Goal: Information Seeking & Learning: Learn about a topic

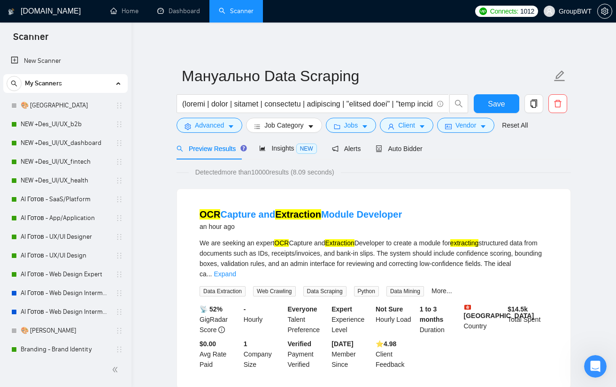
scroll to position [235, 0]
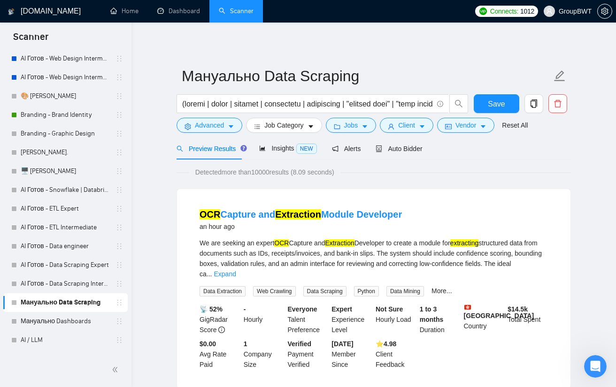
drag, startPoint x: 57, startPoint y: 209, endPoint x: 380, endPoint y: 60, distance: 356.0
click at [57, 209] on link "AI Готов - ETL Expert" at bounding box center [65, 209] width 89 height 19
click at [480, 98] on button "Save" at bounding box center [497, 103] width 46 height 19
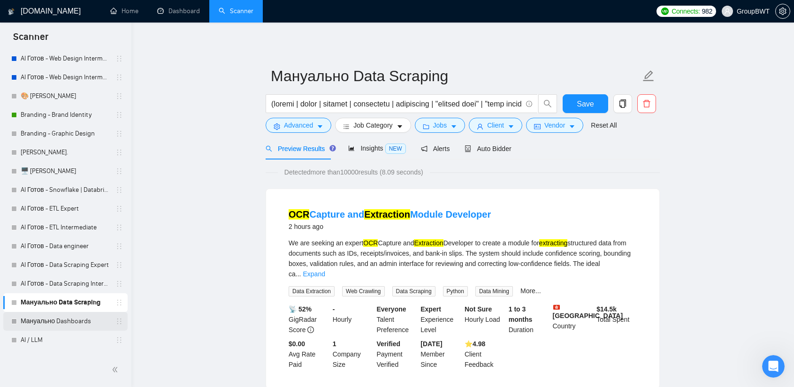
click at [59, 322] on link "Мануально Dashboards" at bounding box center [65, 321] width 89 height 19
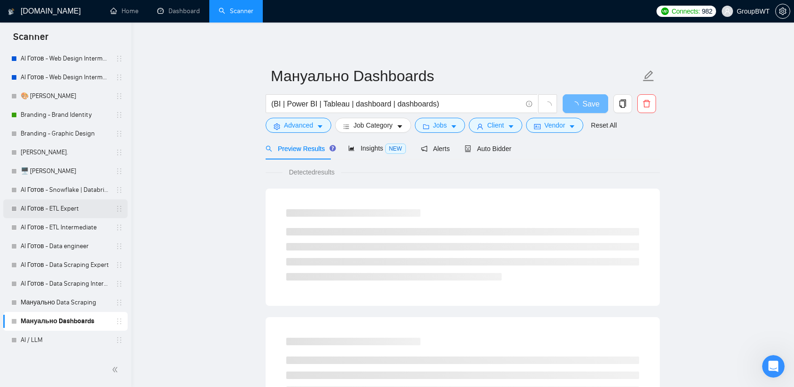
click at [64, 205] on link "AI Готов - ETL Expert" at bounding box center [65, 209] width 89 height 19
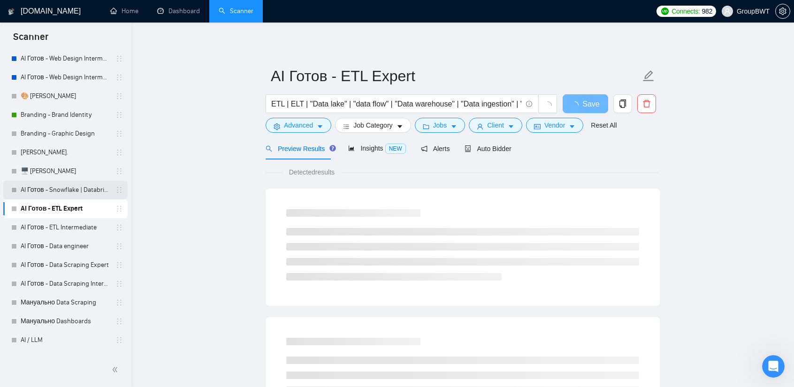
click at [66, 194] on link "AI Готов - Snowflake | Databricks" at bounding box center [65, 190] width 89 height 19
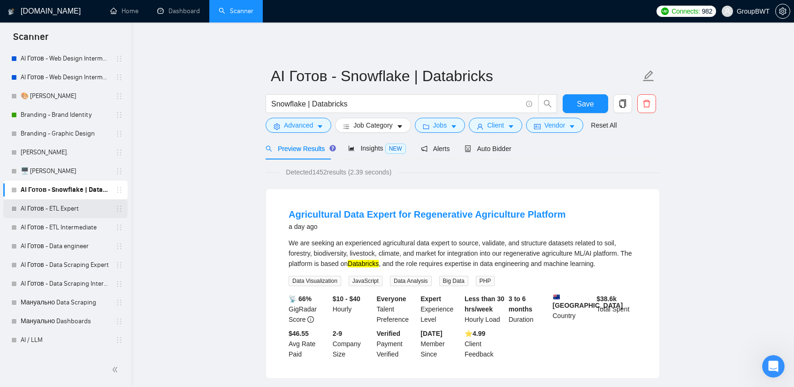
click at [58, 209] on link "AI Готов - ETL Expert" at bounding box center [65, 209] width 89 height 19
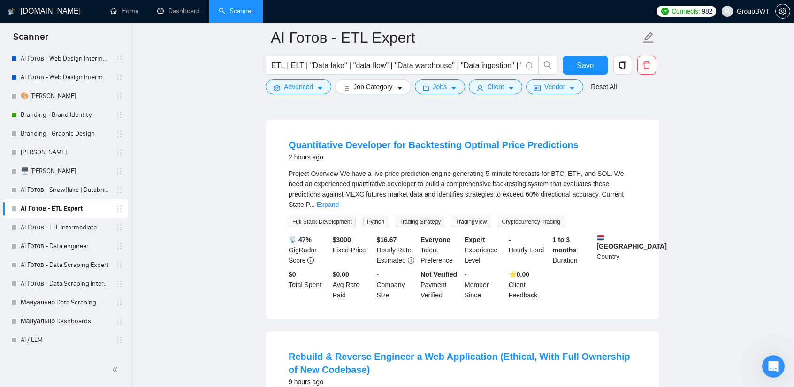
scroll to position [47, 0]
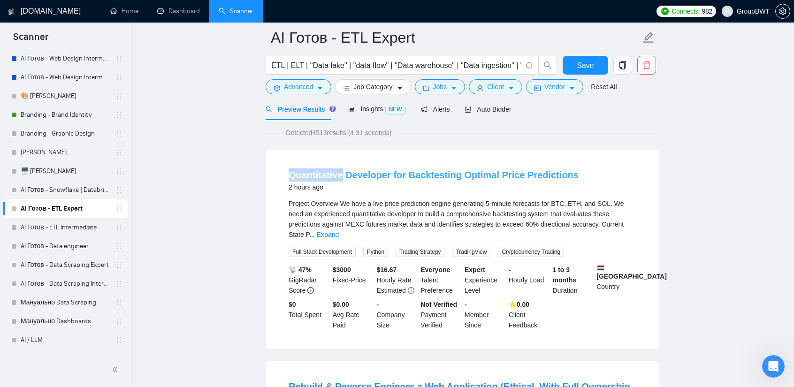
drag, startPoint x: 290, startPoint y: 167, endPoint x: 340, endPoint y: 173, distance: 50.7
click at [340, 173] on li "Quantitative Developer for Backtesting Optimal Price Predictions 2 hours ago Pr…" at bounding box center [462, 249] width 371 height 177
copy link "Quantitative"
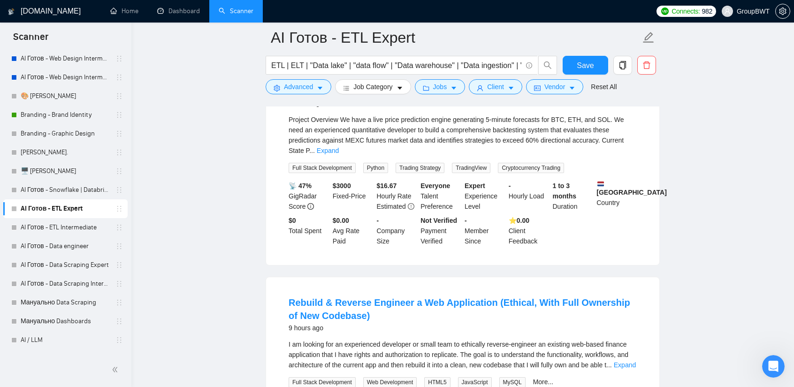
scroll to position [141, 0]
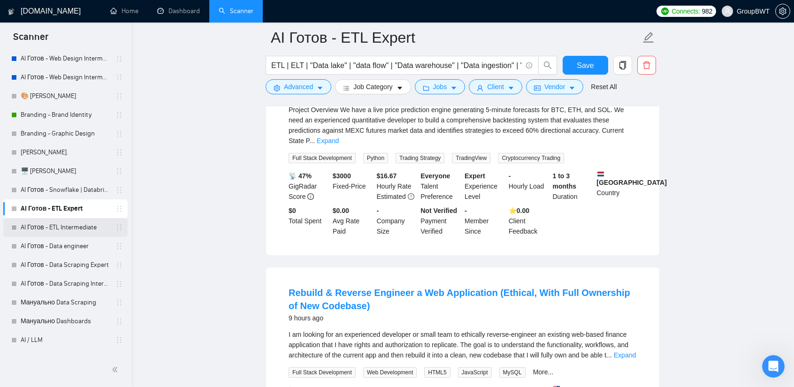
click at [69, 223] on link "AI Готов - ETL Intermediate" at bounding box center [65, 227] width 89 height 19
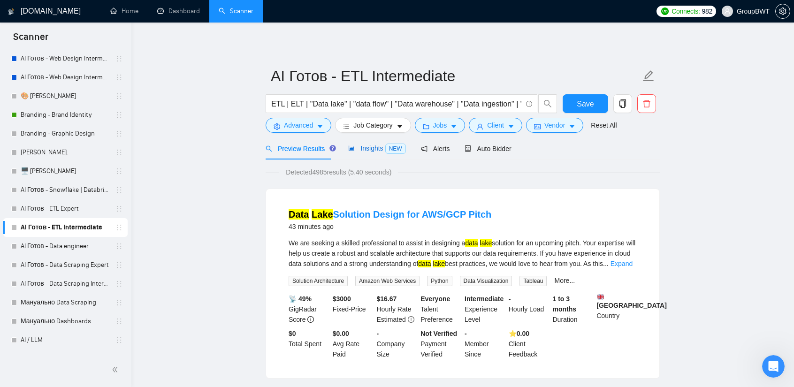
click at [363, 152] on span "Insights NEW" at bounding box center [376, 149] width 57 height 8
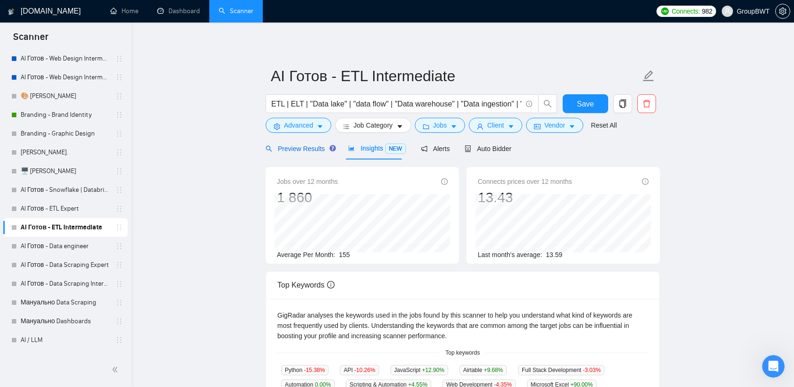
click at [307, 151] on span "Preview Results" at bounding box center [300, 149] width 68 height 8
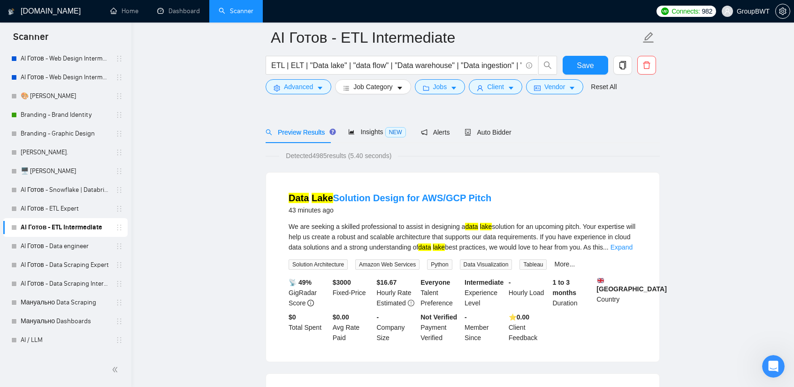
scroll to position [47, 0]
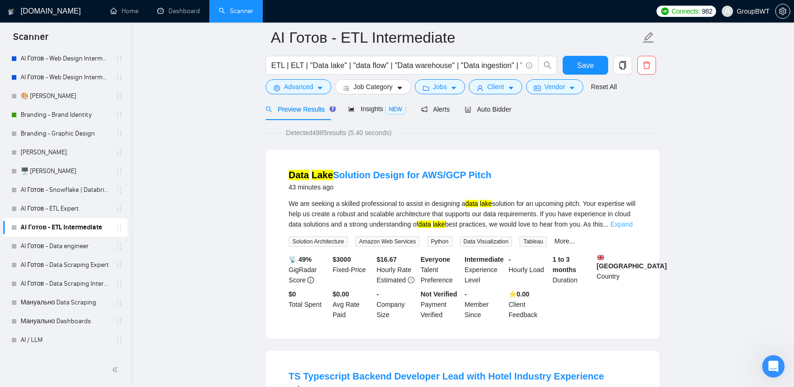
click at [615, 223] on link "Expand" at bounding box center [622, 225] width 22 height 8
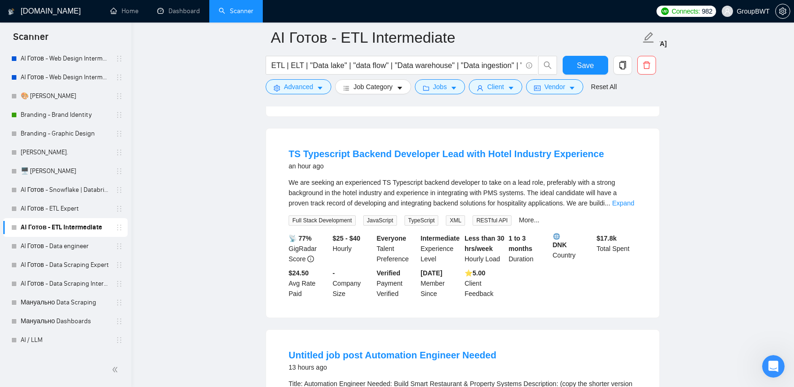
scroll to position [282, 0]
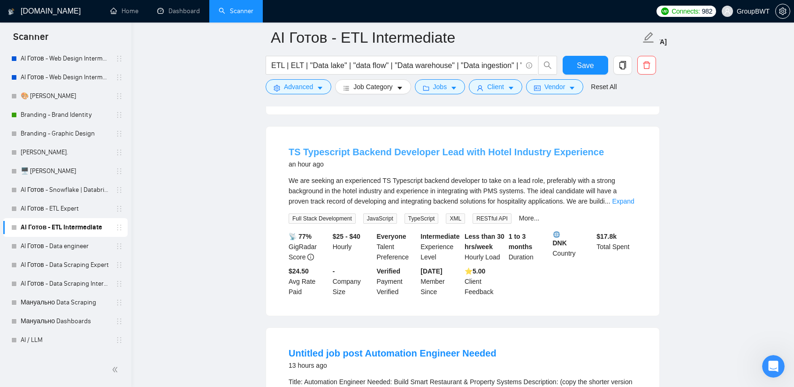
click at [444, 157] on link "TS Typescript Backend Developer Lead with Hotel Industry Experience" at bounding box center [446, 152] width 315 height 10
click at [615, 205] on link "Expand" at bounding box center [623, 202] width 22 height 8
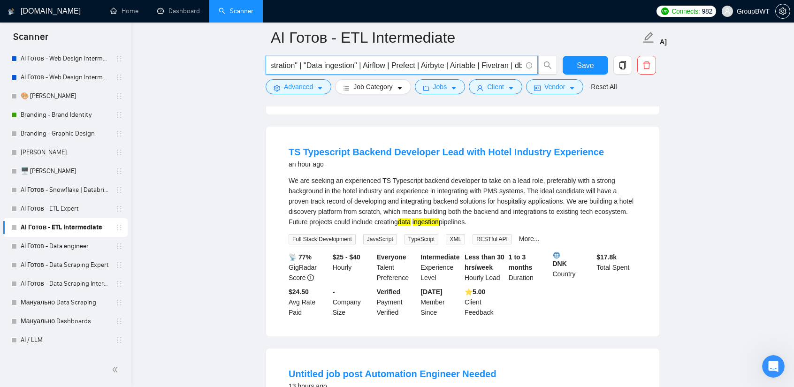
scroll to position [0, 431]
drag, startPoint x: 510, startPoint y: 63, endPoint x: 710, endPoint y: 76, distance: 200.3
click at [473, 64] on input "ETL | ELT | "Data lake" | "data flow" | "Data warehouse" | "Data ingestion" | "…" at bounding box center [396, 66] width 251 height 12
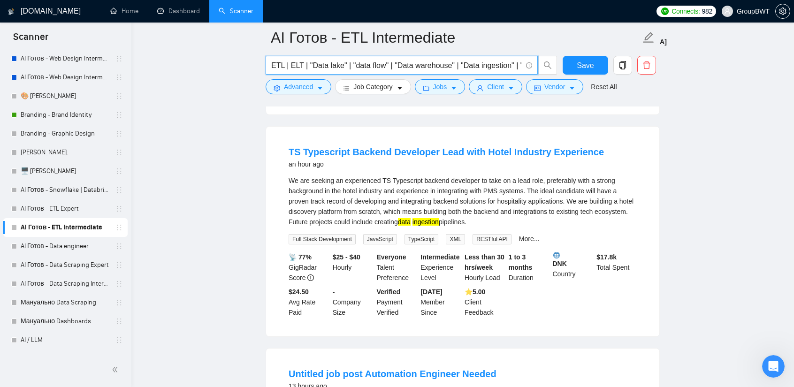
click at [473, 205] on div "We are seeking an experienced TS Typescript backend developer to take on a lead…" at bounding box center [463, 202] width 348 height 52
click at [53, 250] on link "AI Готов - Data engineer" at bounding box center [65, 246] width 89 height 19
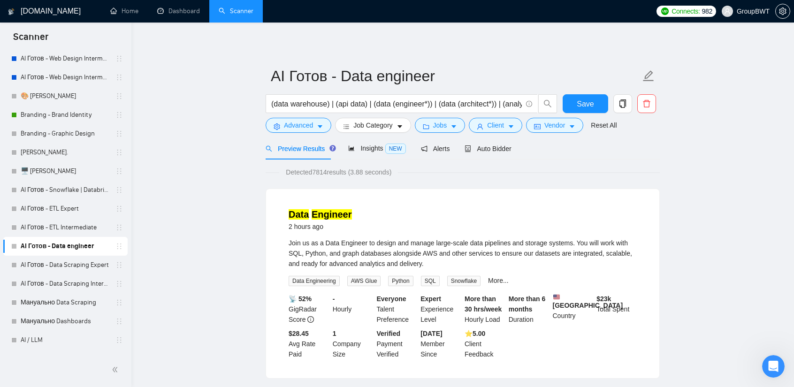
click at [309, 213] on link "Data Engineer" at bounding box center [320, 214] width 63 height 10
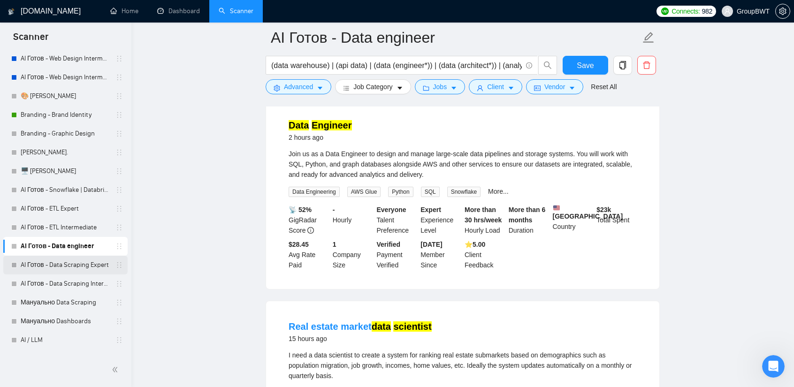
scroll to position [94, 0]
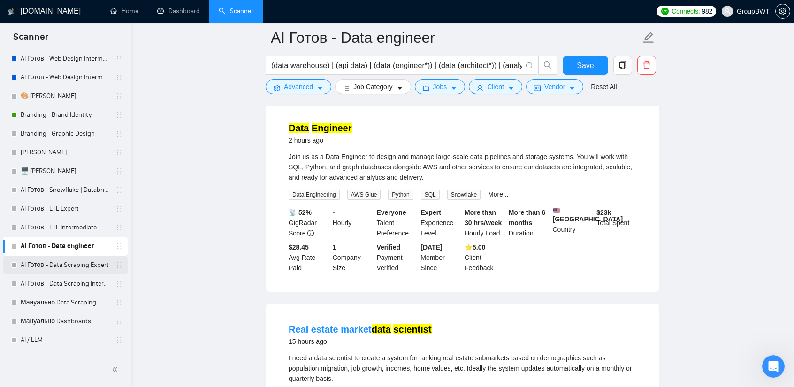
click at [85, 267] on link "AI Готов - Data Scraping Expert" at bounding box center [65, 265] width 89 height 19
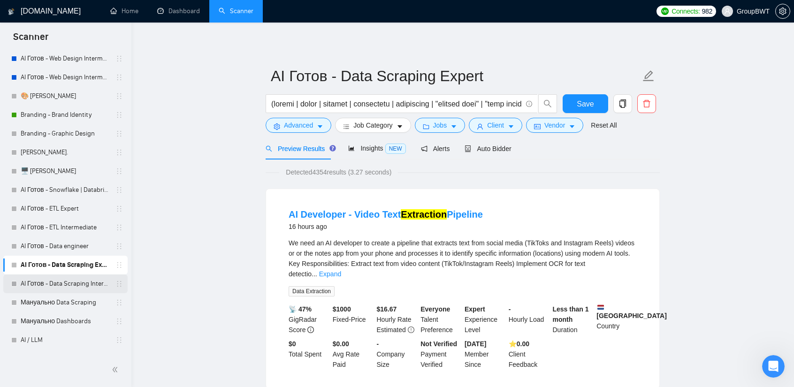
click at [69, 281] on link "AI Готов - Data Scraping Intermediate" at bounding box center [65, 284] width 89 height 19
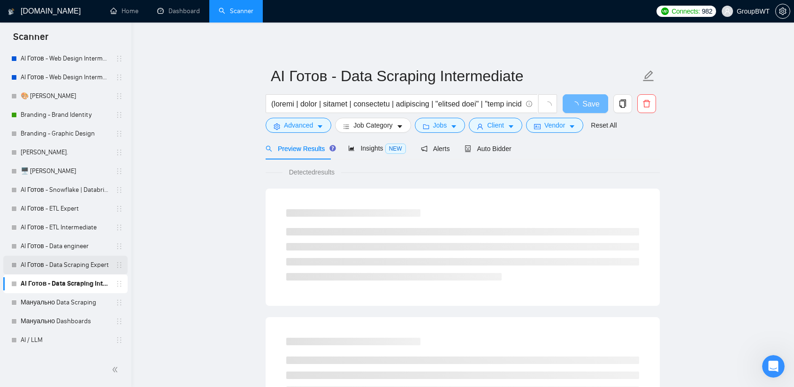
click at [59, 263] on link "AI Готов - Data Scraping Expert" at bounding box center [65, 265] width 89 height 19
click at [373, 150] on span "Insights NEW" at bounding box center [376, 149] width 57 height 8
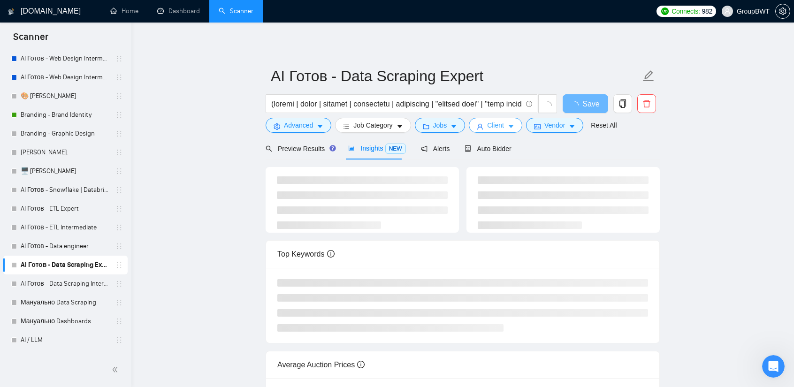
click at [501, 129] on button "Client" at bounding box center [496, 125] width 54 height 15
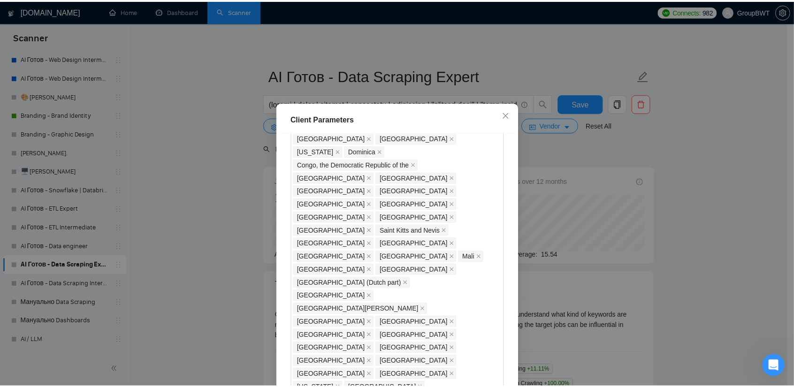
scroll to position [831, 0]
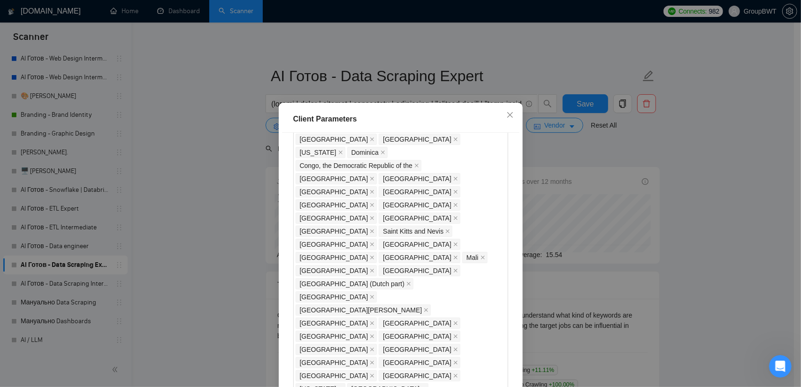
click at [615, 134] on div "Client Parameters Client Location Include Client Countries Select Exclude Clien…" at bounding box center [400, 193] width 801 height 387
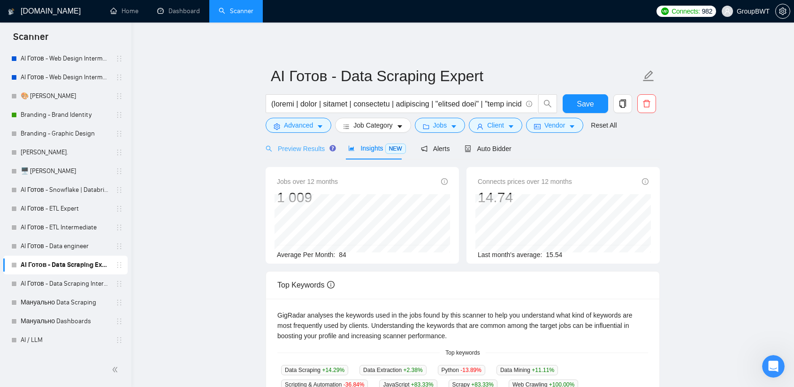
click at [309, 142] on div "Preview Results" at bounding box center [300, 149] width 68 height 22
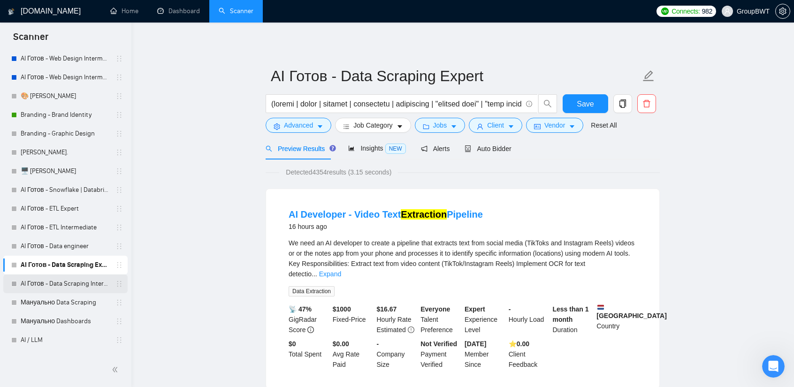
click at [51, 282] on link "AI Готов - Data Scraping Intermediate" at bounding box center [65, 284] width 89 height 19
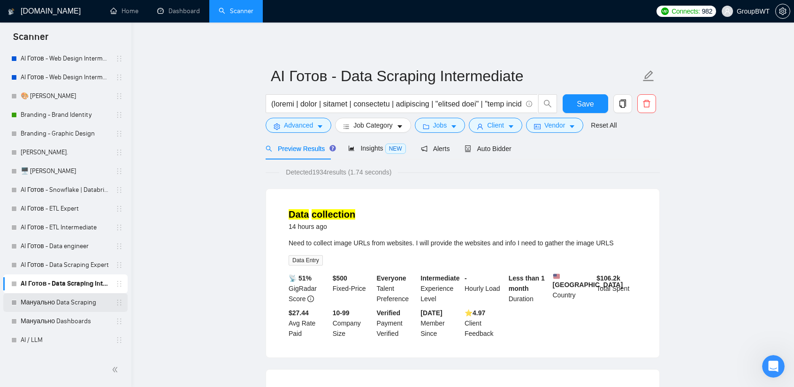
click at [70, 305] on link "Мануально Data Scraping" at bounding box center [65, 302] width 89 height 19
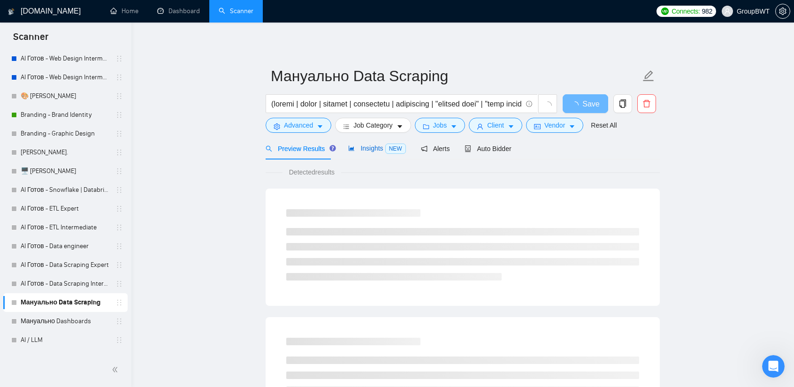
click at [368, 147] on span "Insights NEW" at bounding box center [376, 149] width 57 height 8
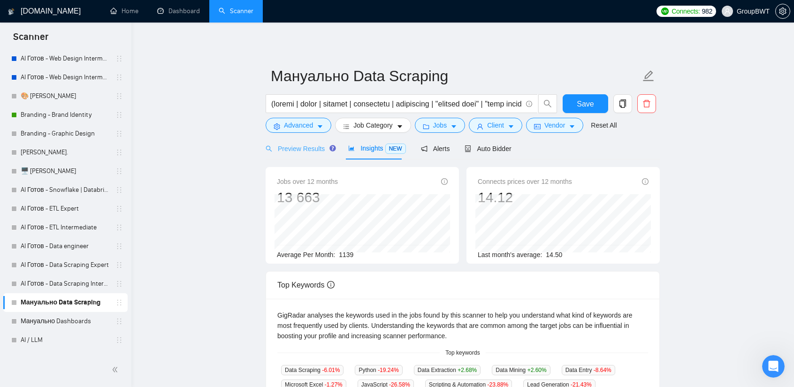
click at [305, 154] on div "Preview Results" at bounding box center [300, 149] width 68 height 22
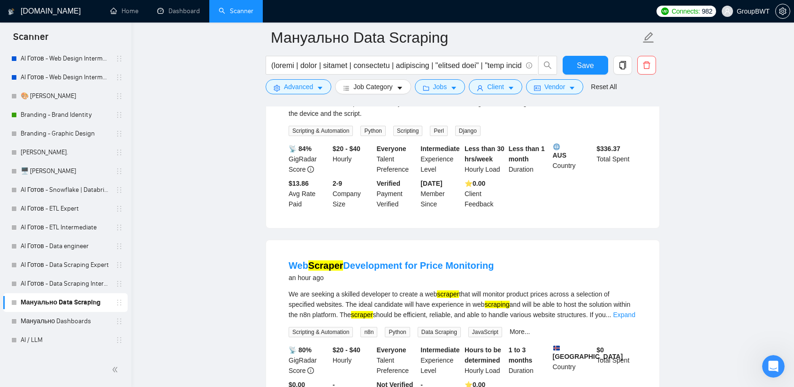
scroll to position [657, 0]
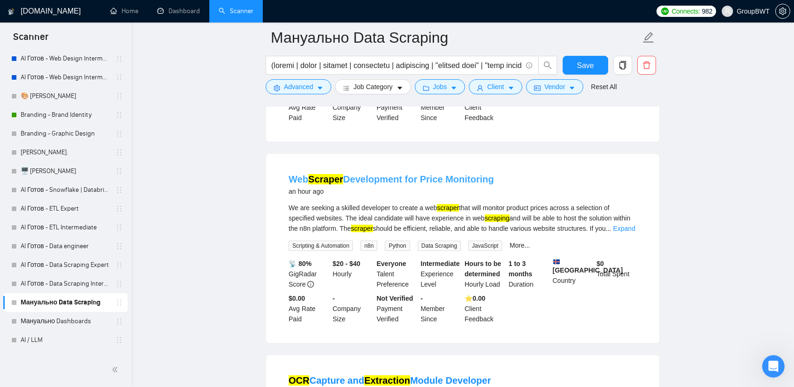
click at [442, 174] on link "Web Scraper Development for Price Monitoring" at bounding box center [392, 179] width 206 height 10
click at [615, 225] on link "Expand" at bounding box center [624, 229] width 22 height 8
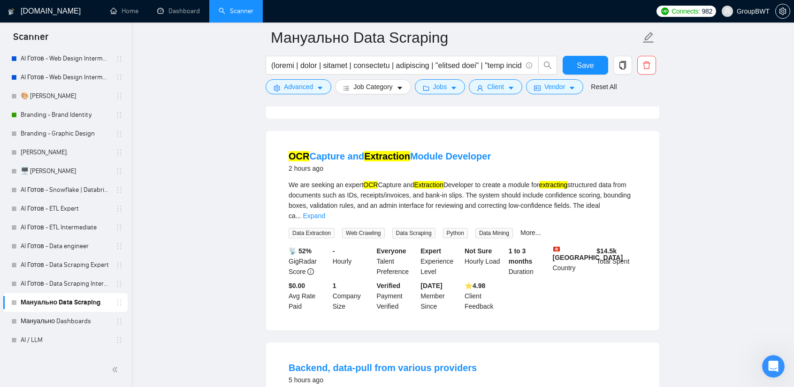
scroll to position [1033, 0]
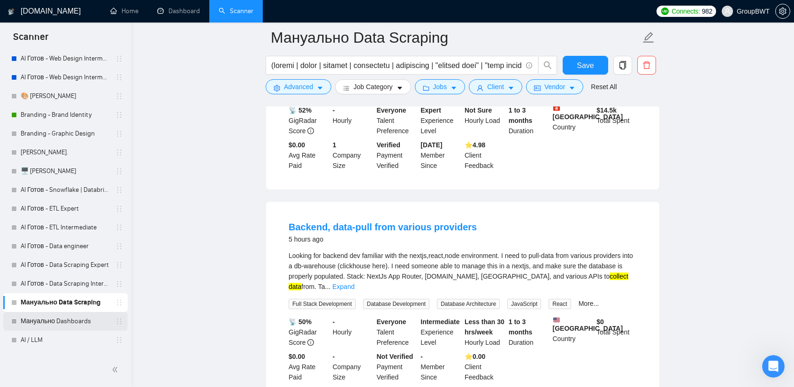
click at [61, 323] on link "Мануально Dashboards" at bounding box center [65, 321] width 89 height 19
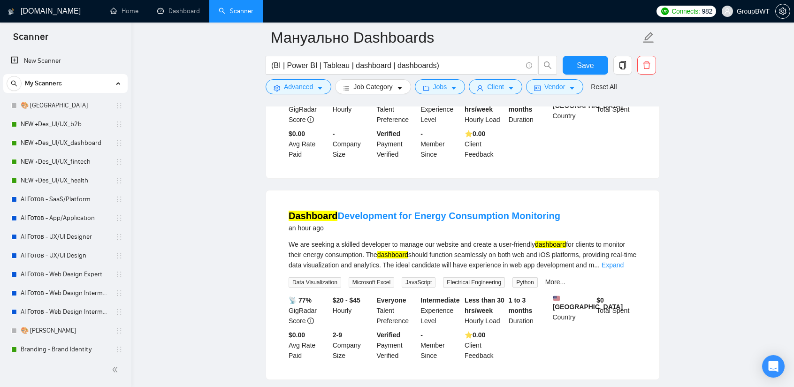
scroll to position [235, 0]
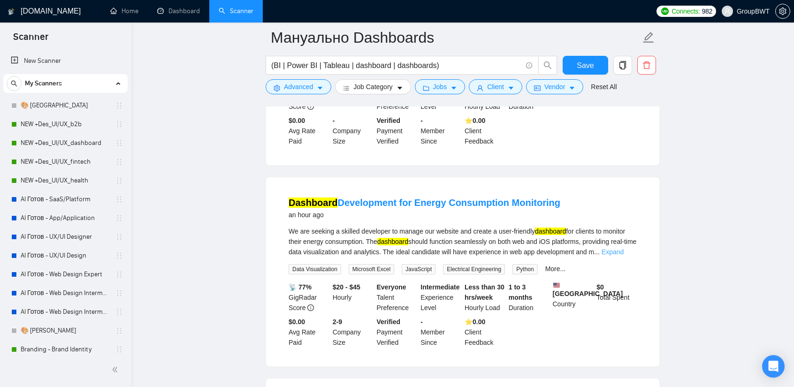
click at [622, 248] on link "Expand" at bounding box center [613, 252] width 22 height 8
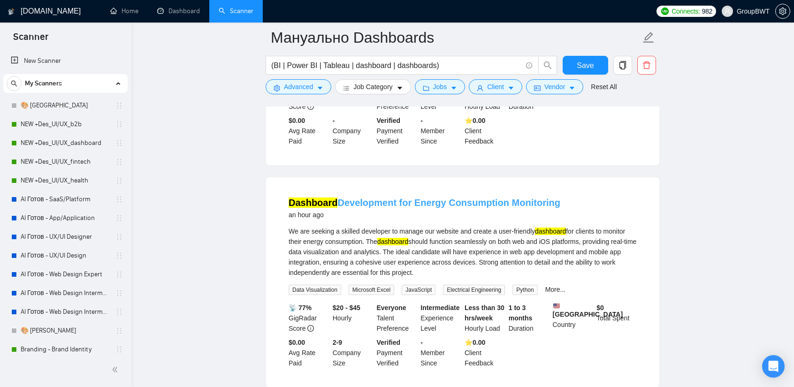
click at [393, 198] on link "Dashboard Development for Energy Consumption Monitoring" at bounding box center [425, 203] width 272 height 10
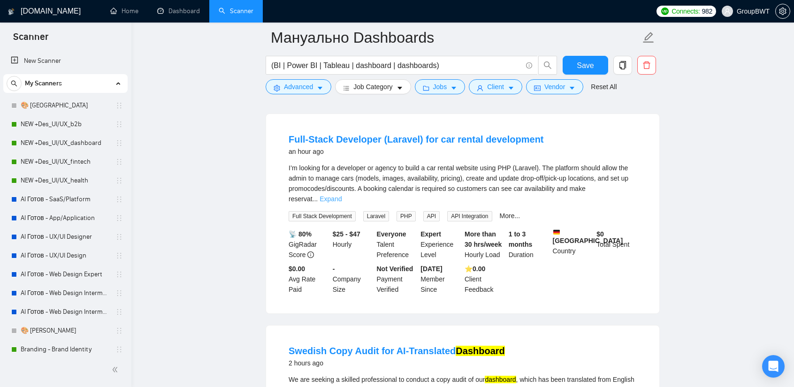
scroll to position [516, 0]
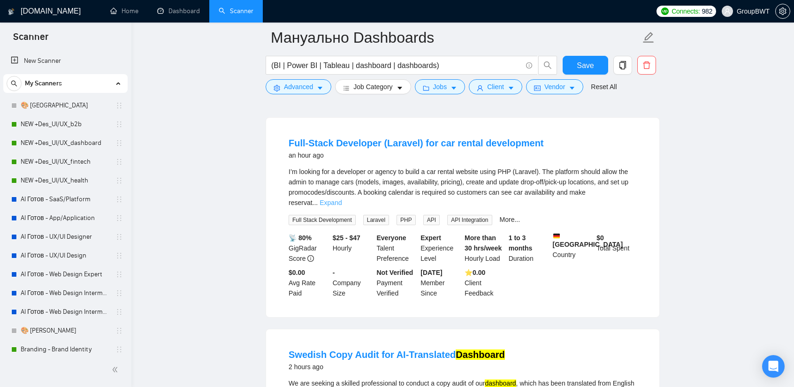
click at [342, 199] on link "Expand" at bounding box center [331, 203] width 22 height 8
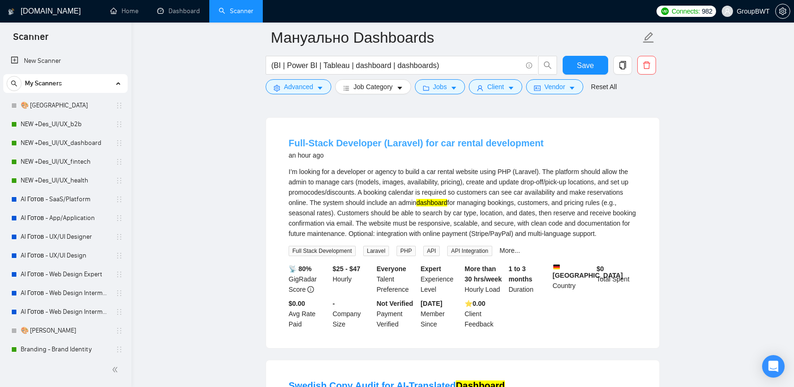
click at [438, 140] on link "Full-Stack Developer (Laravel) for car rental development" at bounding box center [416, 143] width 255 height 10
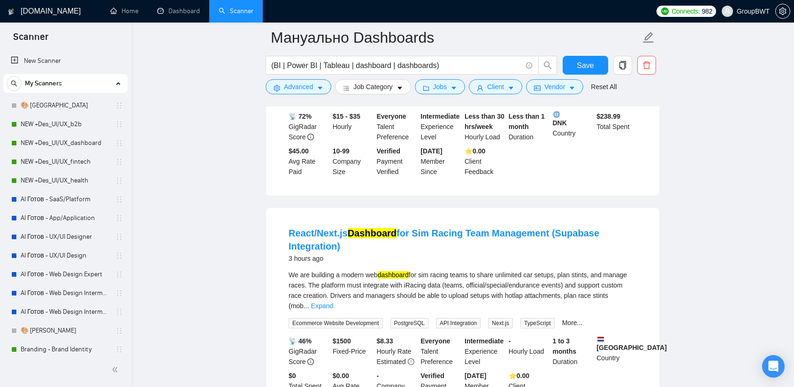
scroll to position [986, 0]
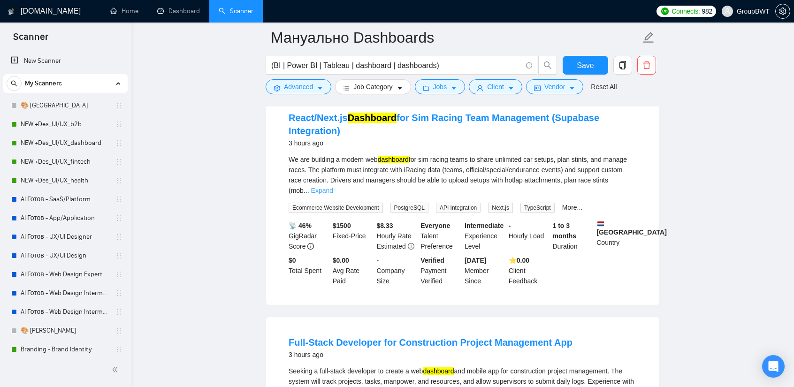
click at [333, 187] on link "Expand" at bounding box center [322, 191] width 22 height 8
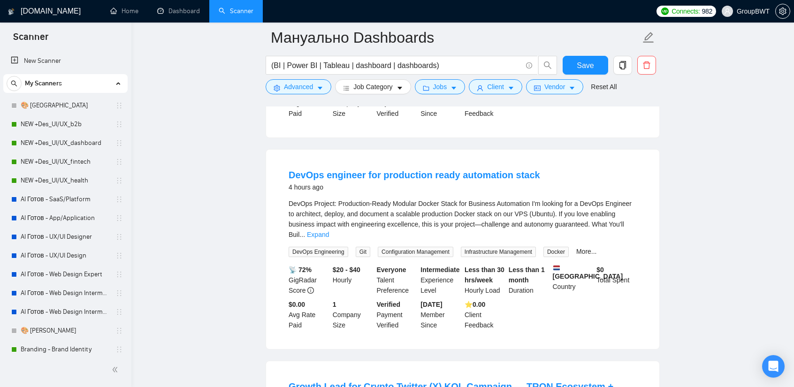
scroll to position [1455, 0]
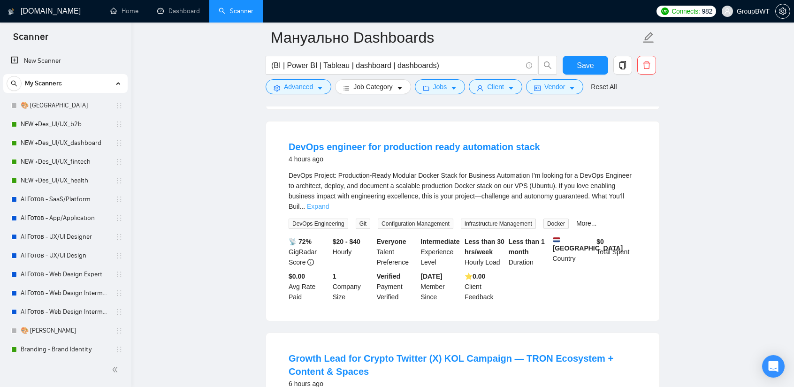
click at [329, 203] on link "Expand" at bounding box center [318, 207] width 22 height 8
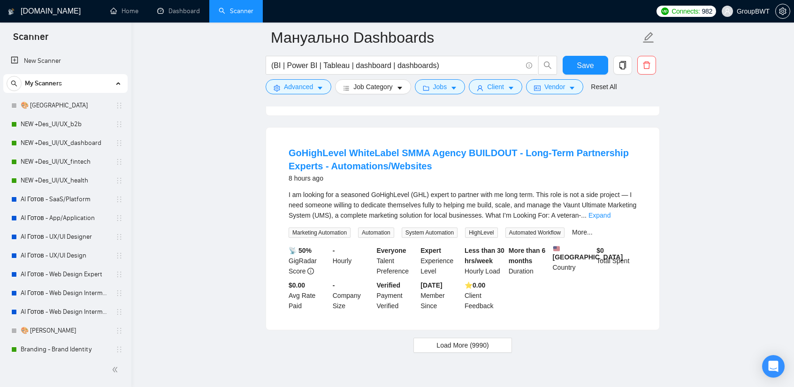
scroll to position [2370, 0]
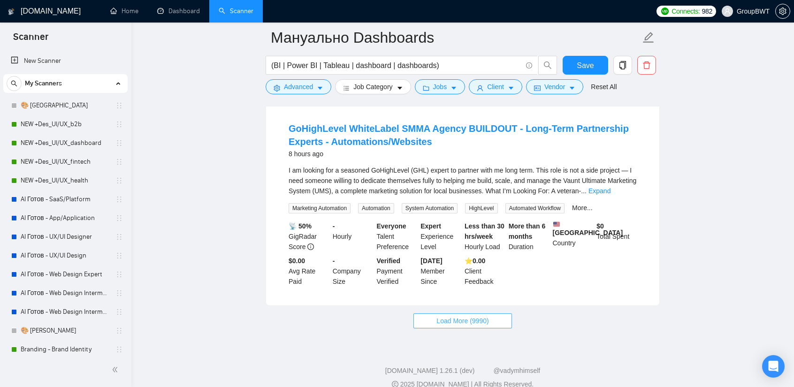
click at [487, 316] on span "Load More (9990)" at bounding box center [463, 321] width 52 height 10
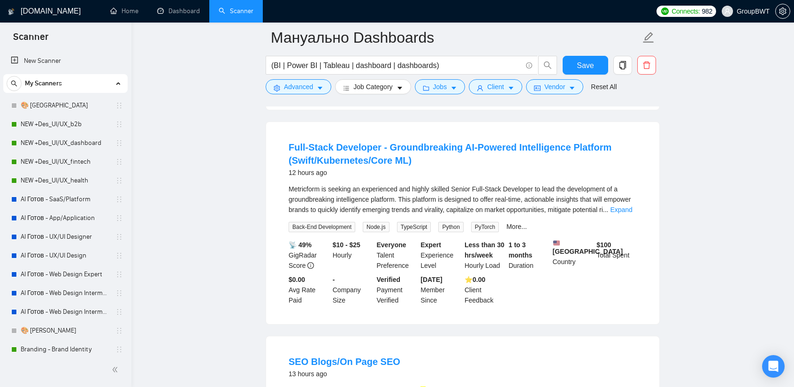
scroll to position [3215, 0]
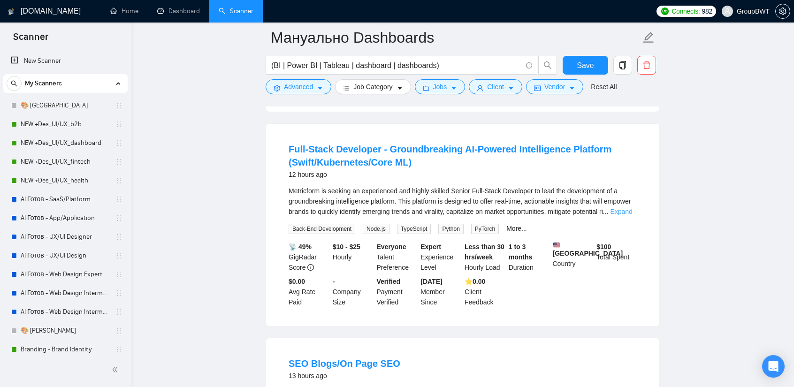
click at [629, 208] on link "Expand" at bounding box center [621, 212] width 22 height 8
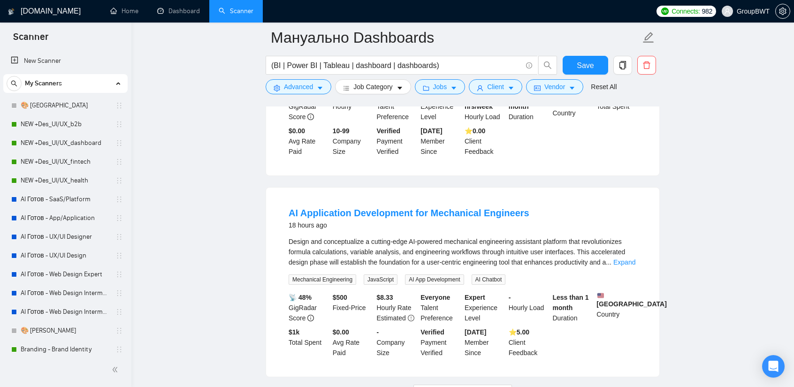
scroll to position [4600, 0]
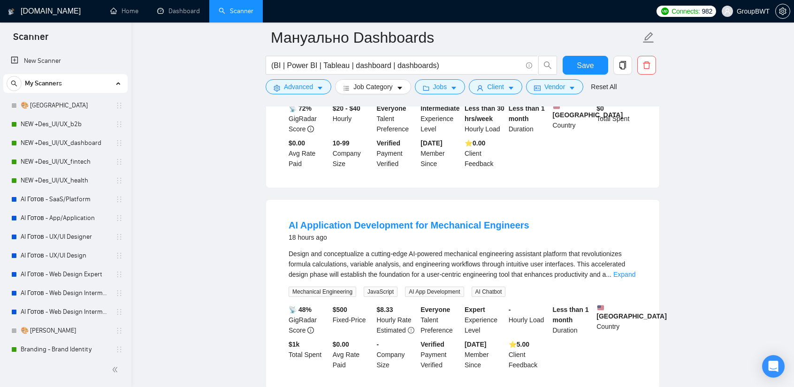
drag, startPoint x: 464, startPoint y: 359, endPoint x: 469, endPoint y: 353, distance: 8.0
click at [632, 271] on link "Expand" at bounding box center [625, 275] width 22 height 8
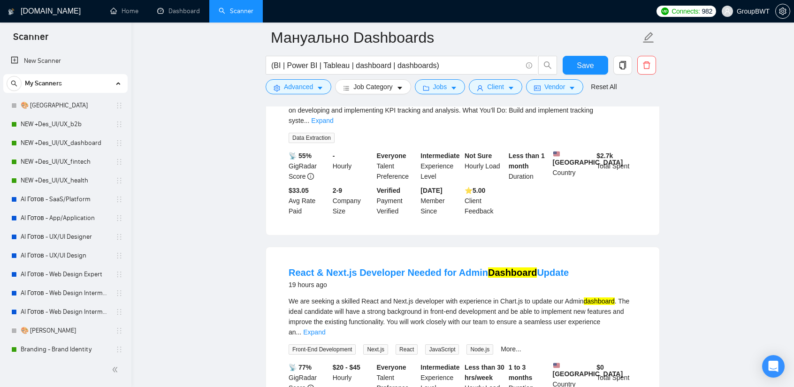
scroll to position [5774, 0]
click at [325, 328] on link "Expand" at bounding box center [314, 332] width 22 height 8
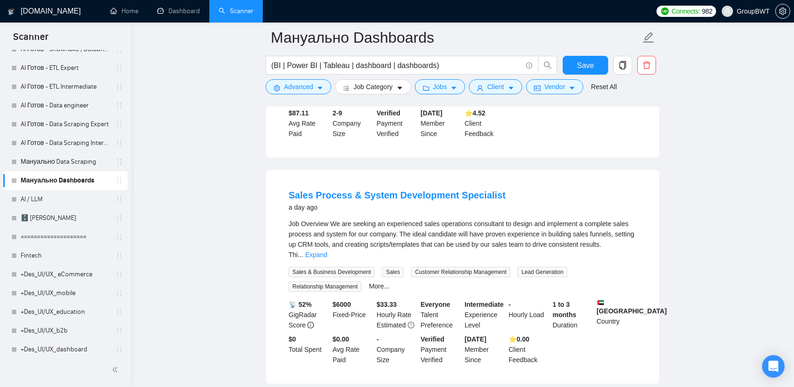
scroll to position [6901, 0]
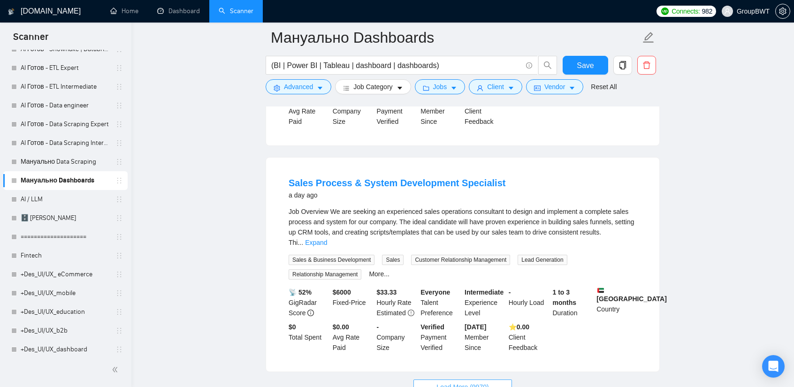
click at [468, 382] on span "Load More (9970)" at bounding box center [463, 387] width 52 height 10
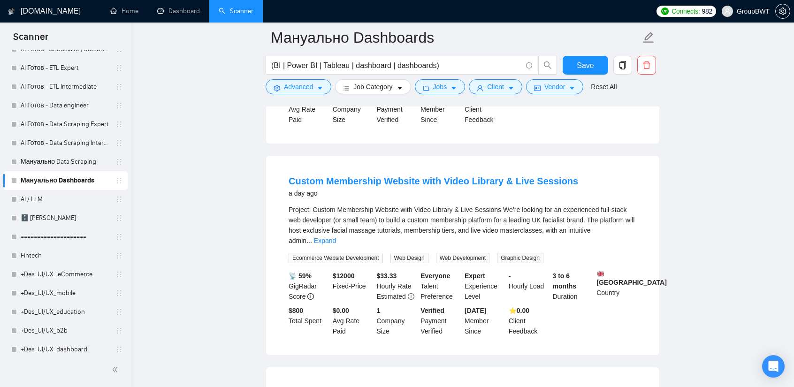
scroll to position [7558, 0]
